Goal: Find specific page/section: Find specific page/section

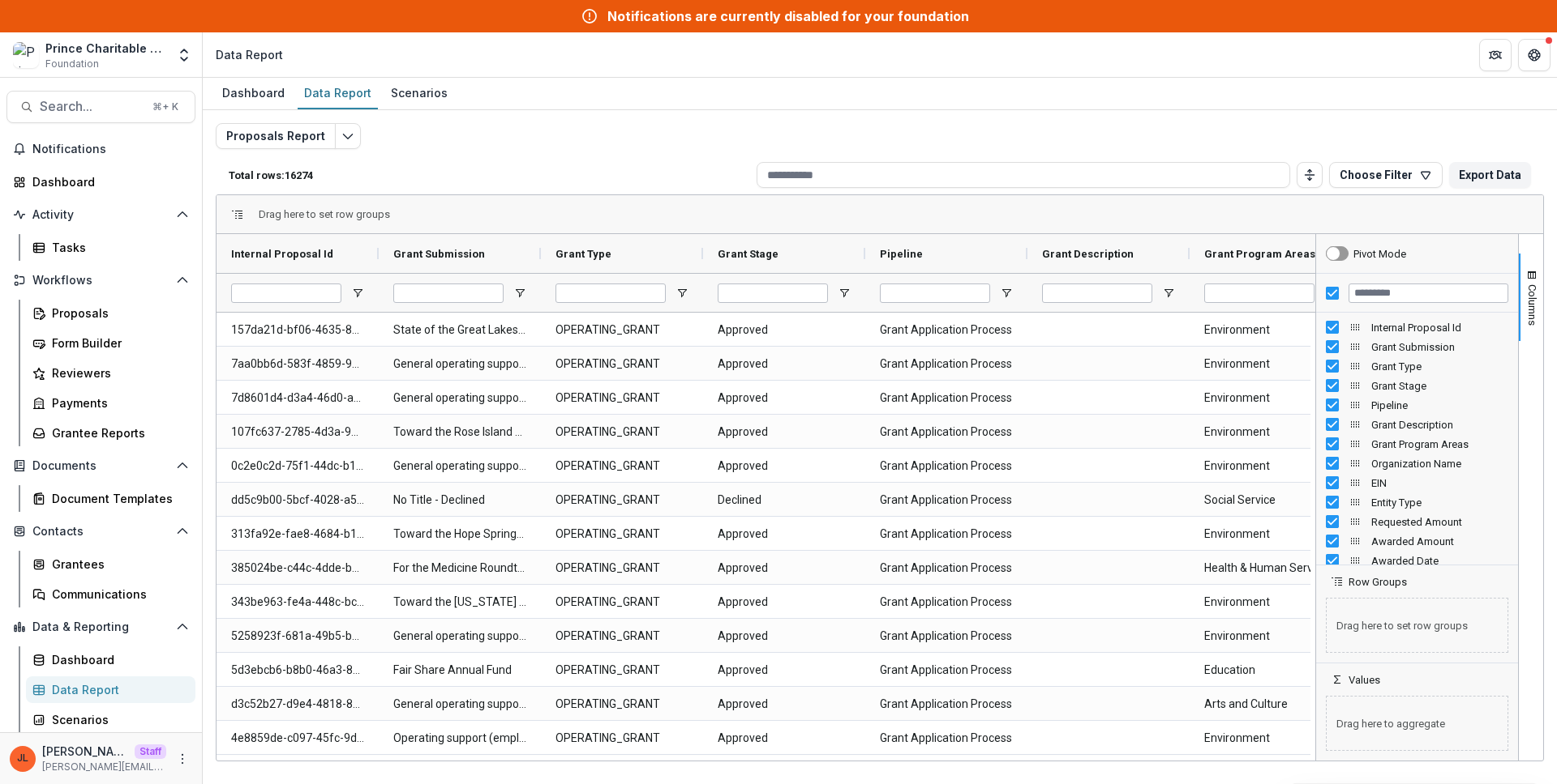
click at [860, 71] on header "Data Report" at bounding box center [880, 54] width 1354 height 45
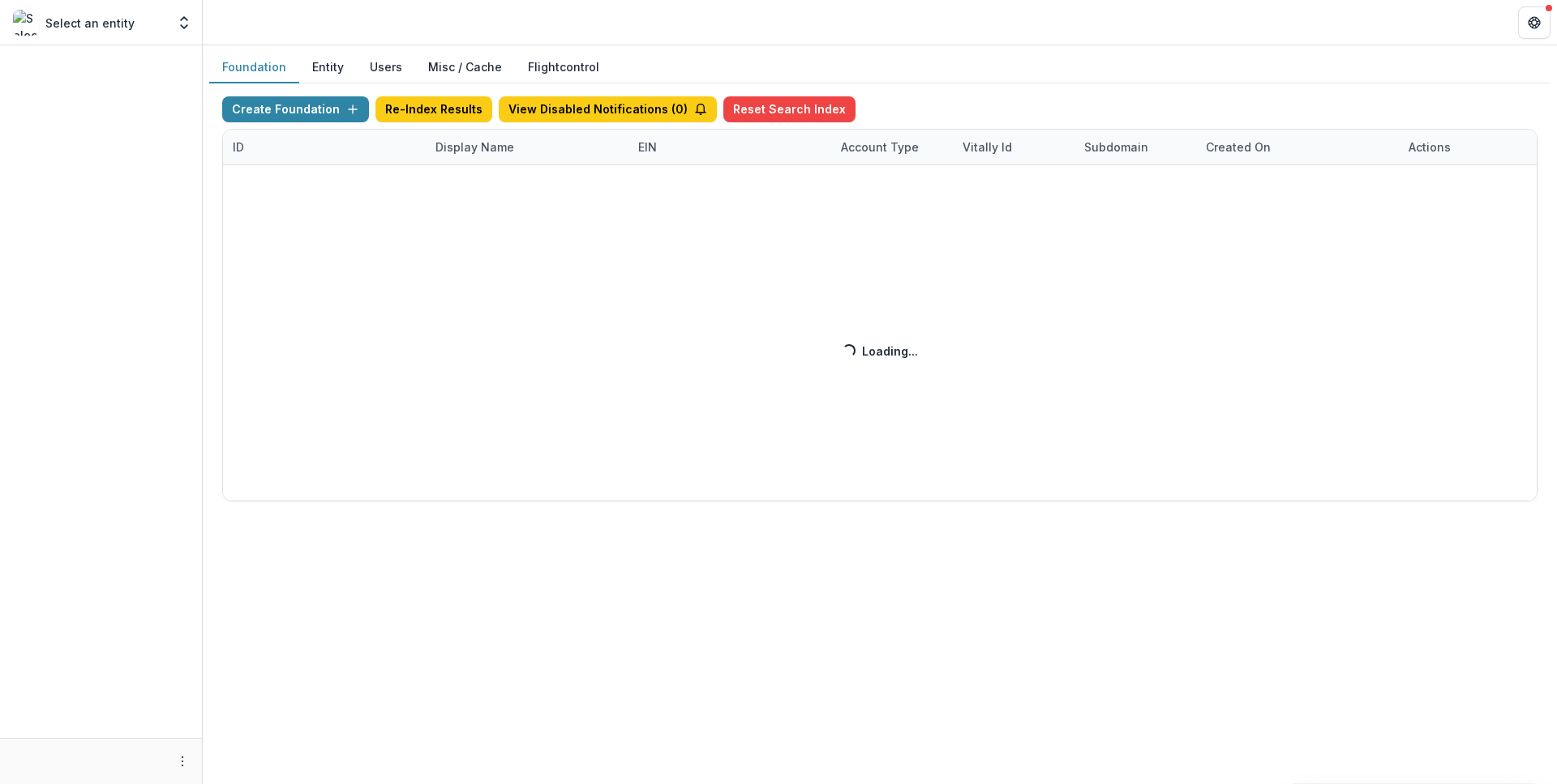
click at [474, 155] on div "Create Foundation Re-Index Results View Disabled Notifications ( 0 ) Reset Sear…" at bounding box center [879, 299] width 1315 height 405
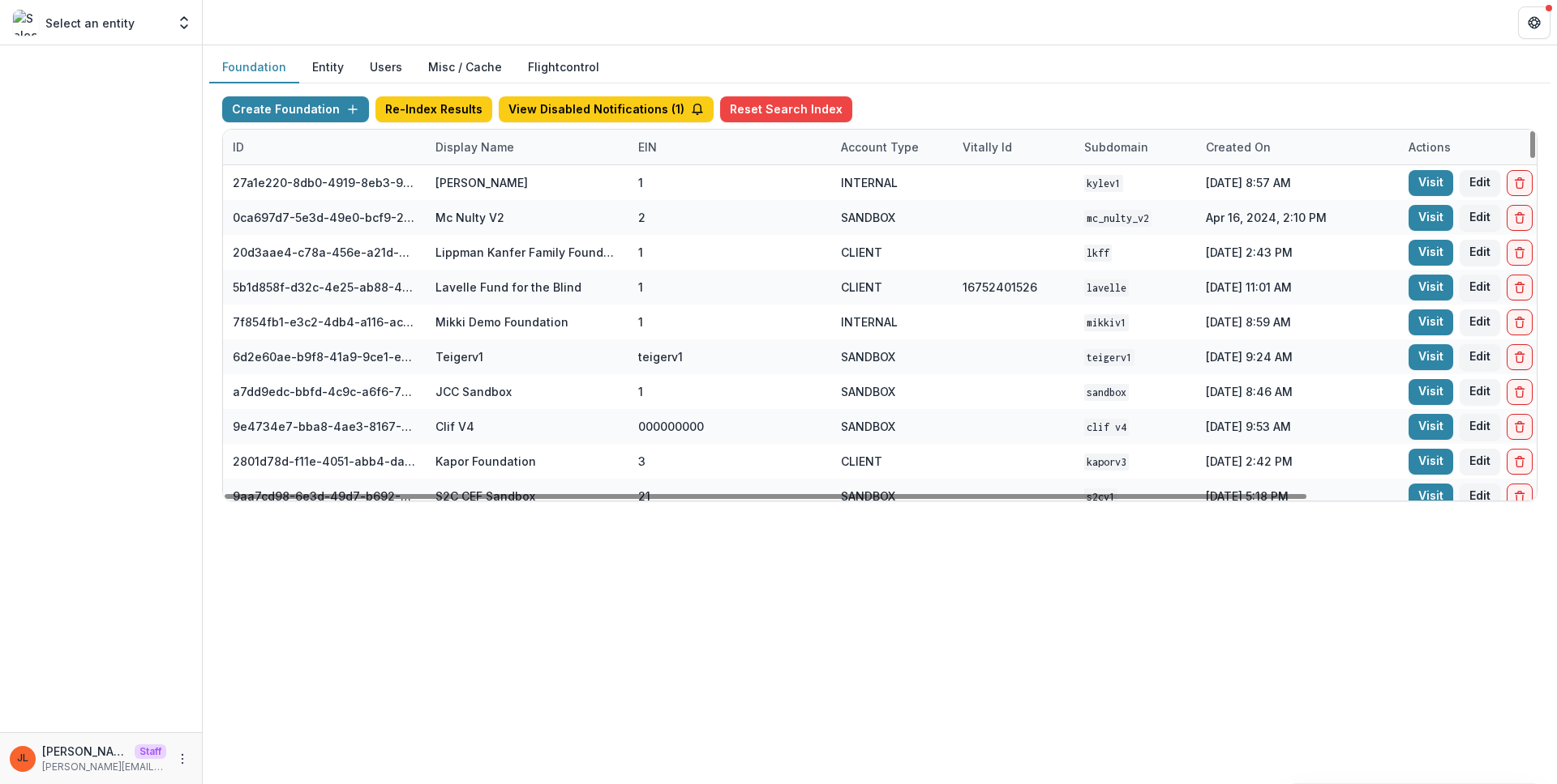
click at [468, 148] on div "Display Name" at bounding box center [475, 147] width 98 height 17
click at [482, 191] on input at bounding box center [526, 184] width 194 height 26
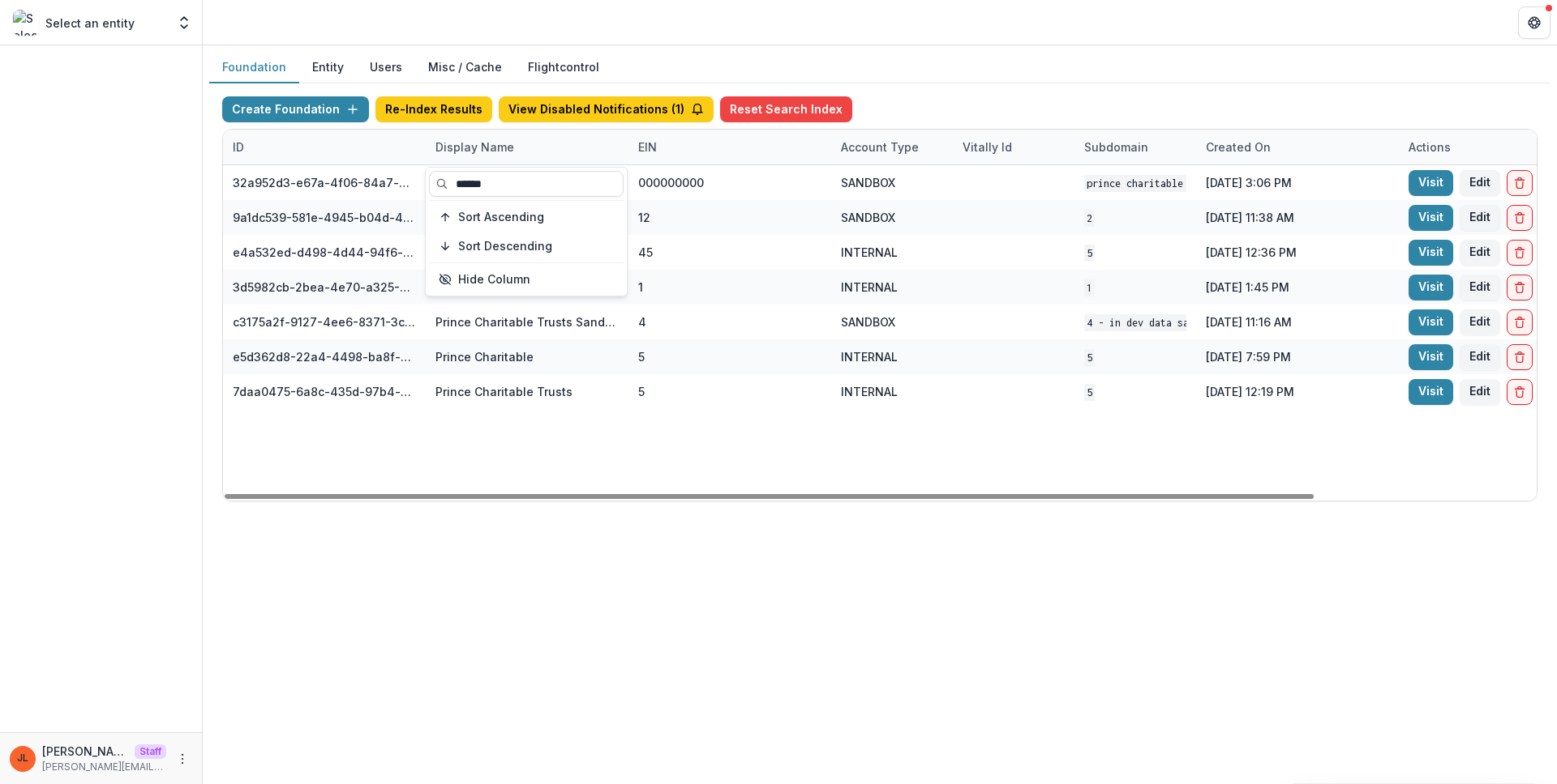
type input "******"
click at [724, 484] on div "32a952d3-e67a-4f06-84a7-e1815100216c Prince Charitable Trusts DEMO 000000000 SA…" at bounding box center [1013, 333] width 1581 height 336
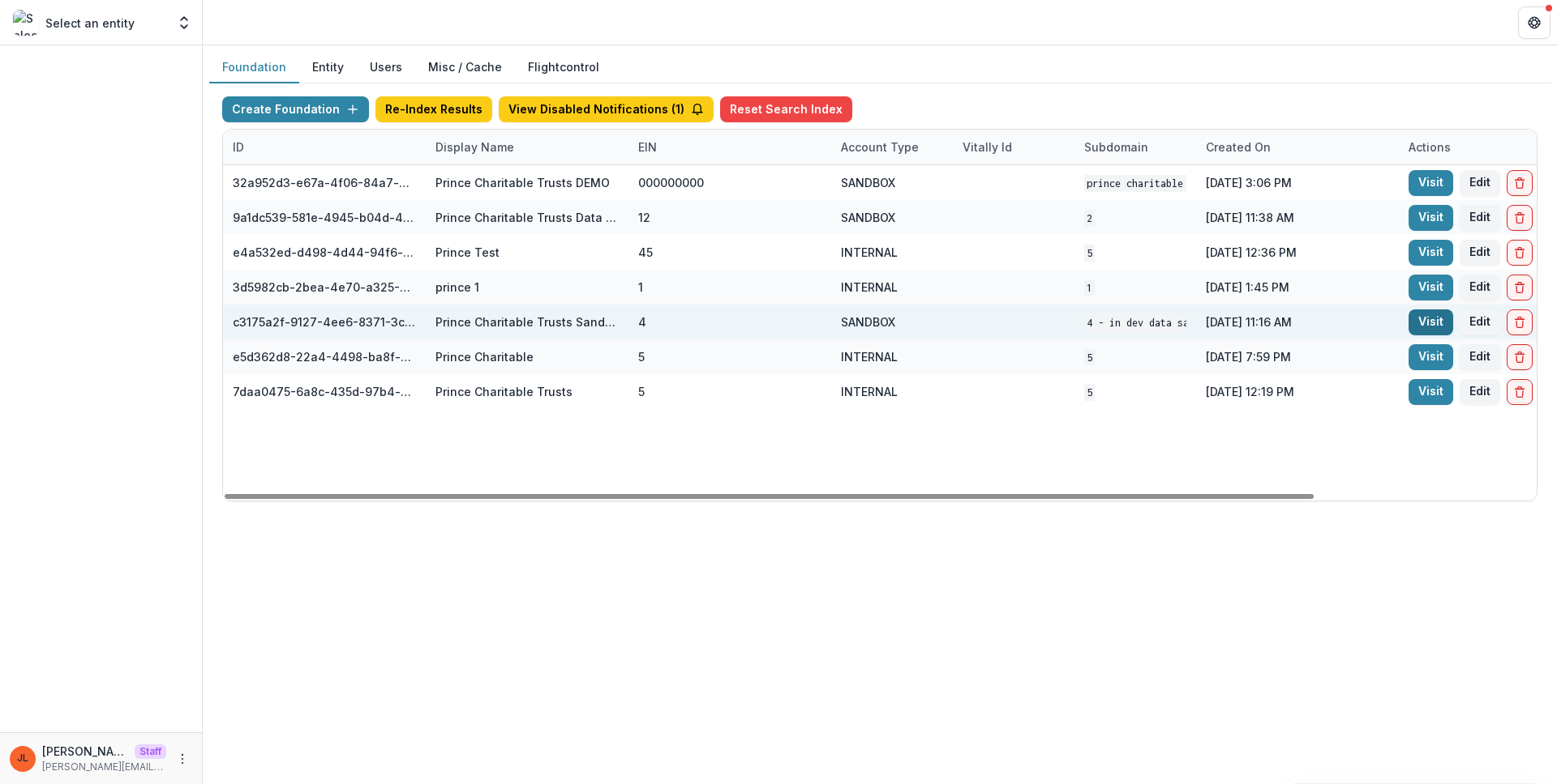
click at [1427, 322] on link "Visit" at bounding box center [1430, 322] width 45 height 26
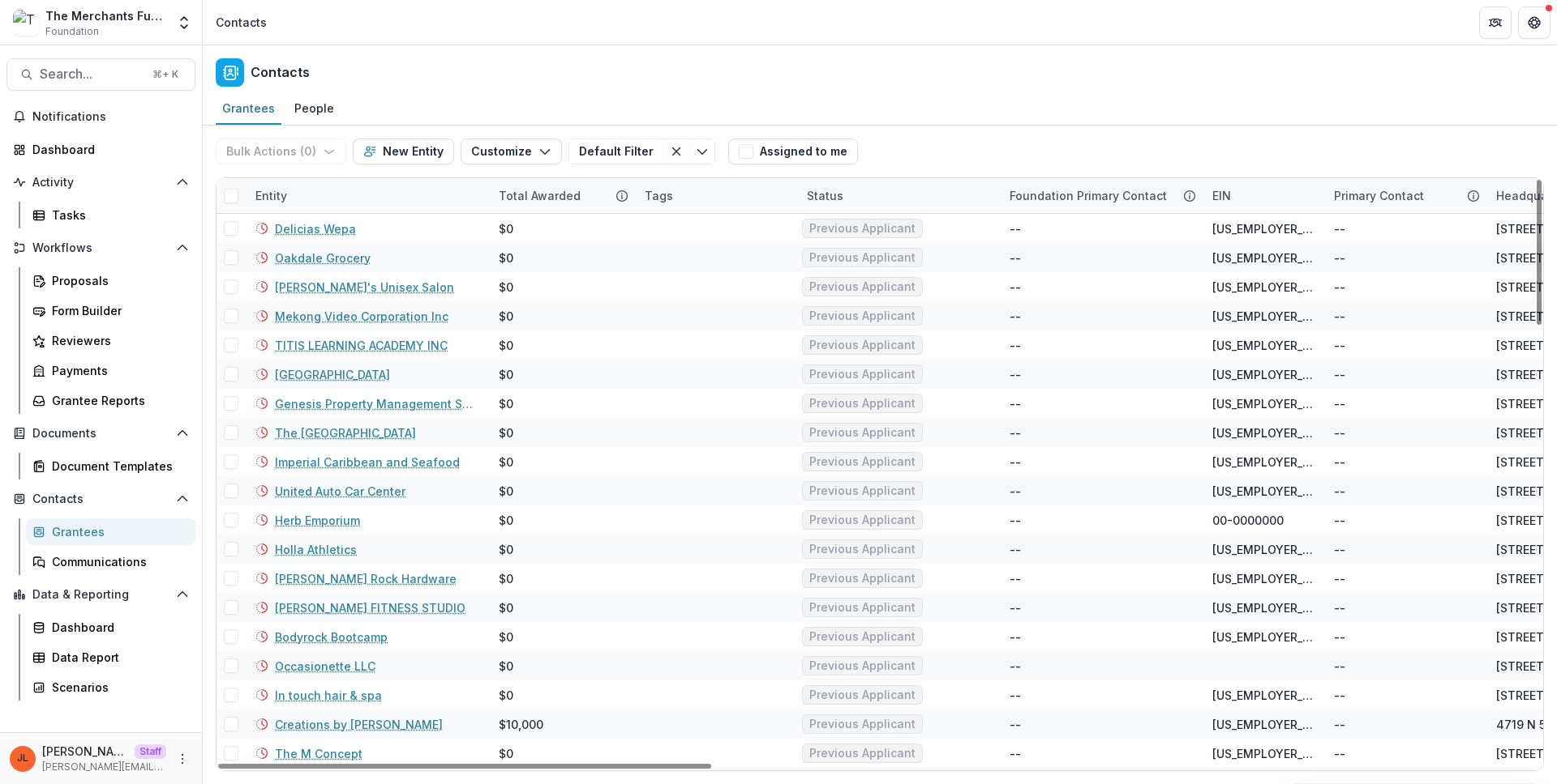
scroll to position [3, 0]
